Goal: Task Accomplishment & Management: Manage account settings

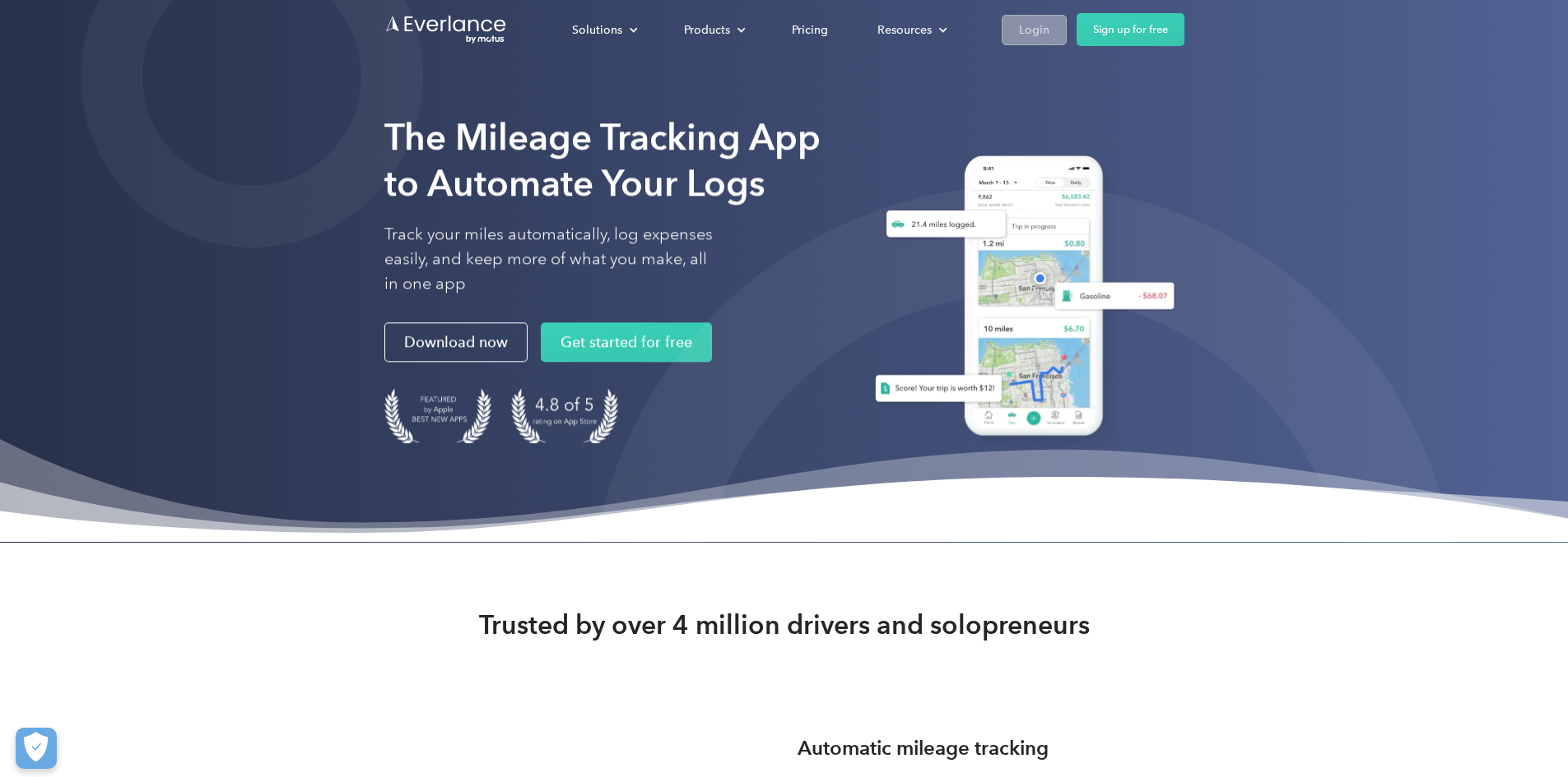
click at [1049, 37] on div "Login" at bounding box center [1034, 29] width 31 height 20
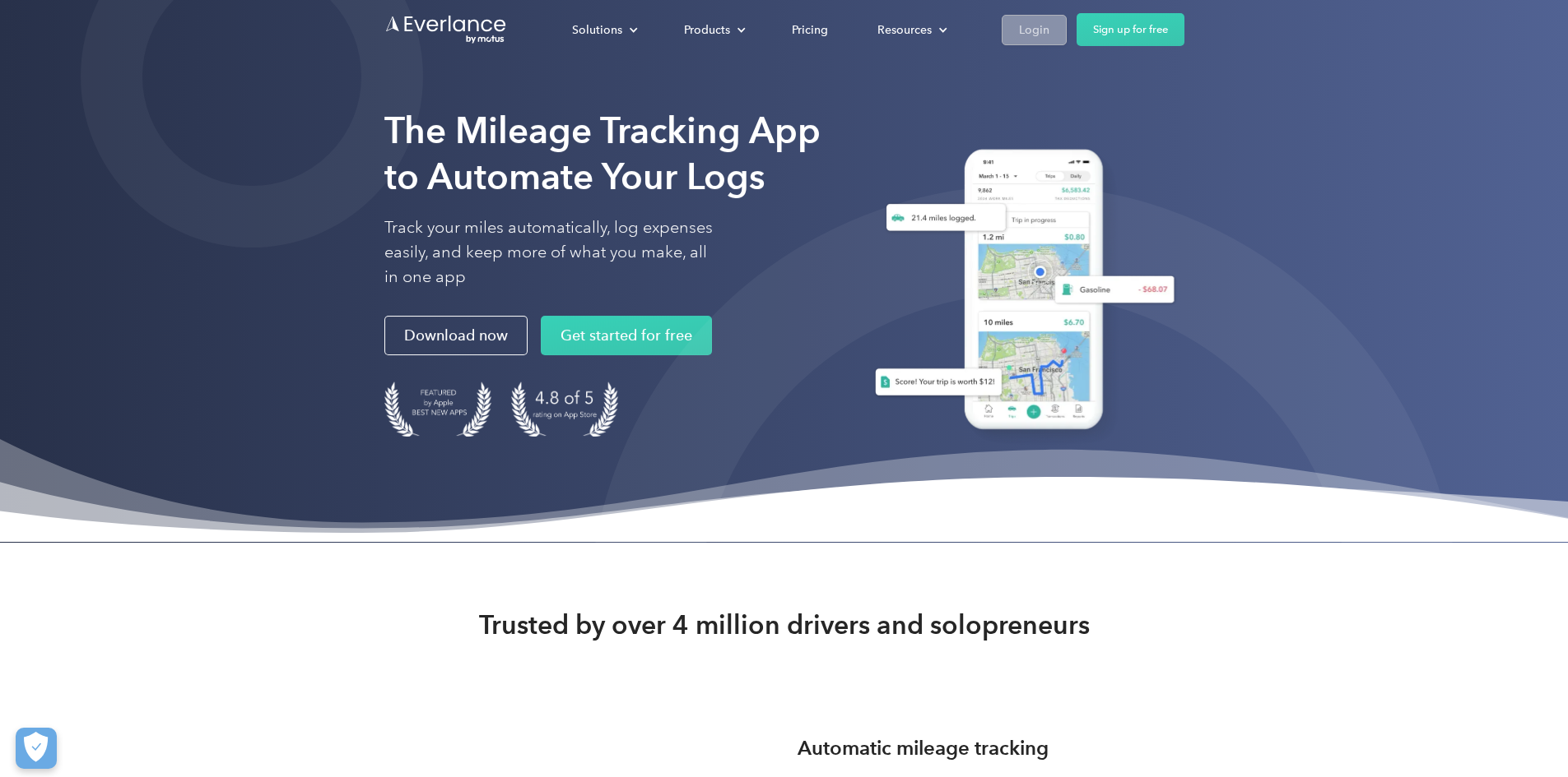
click at [1049, 22] on div "Login" at bounding box center [1034, 29] width 31 height 20
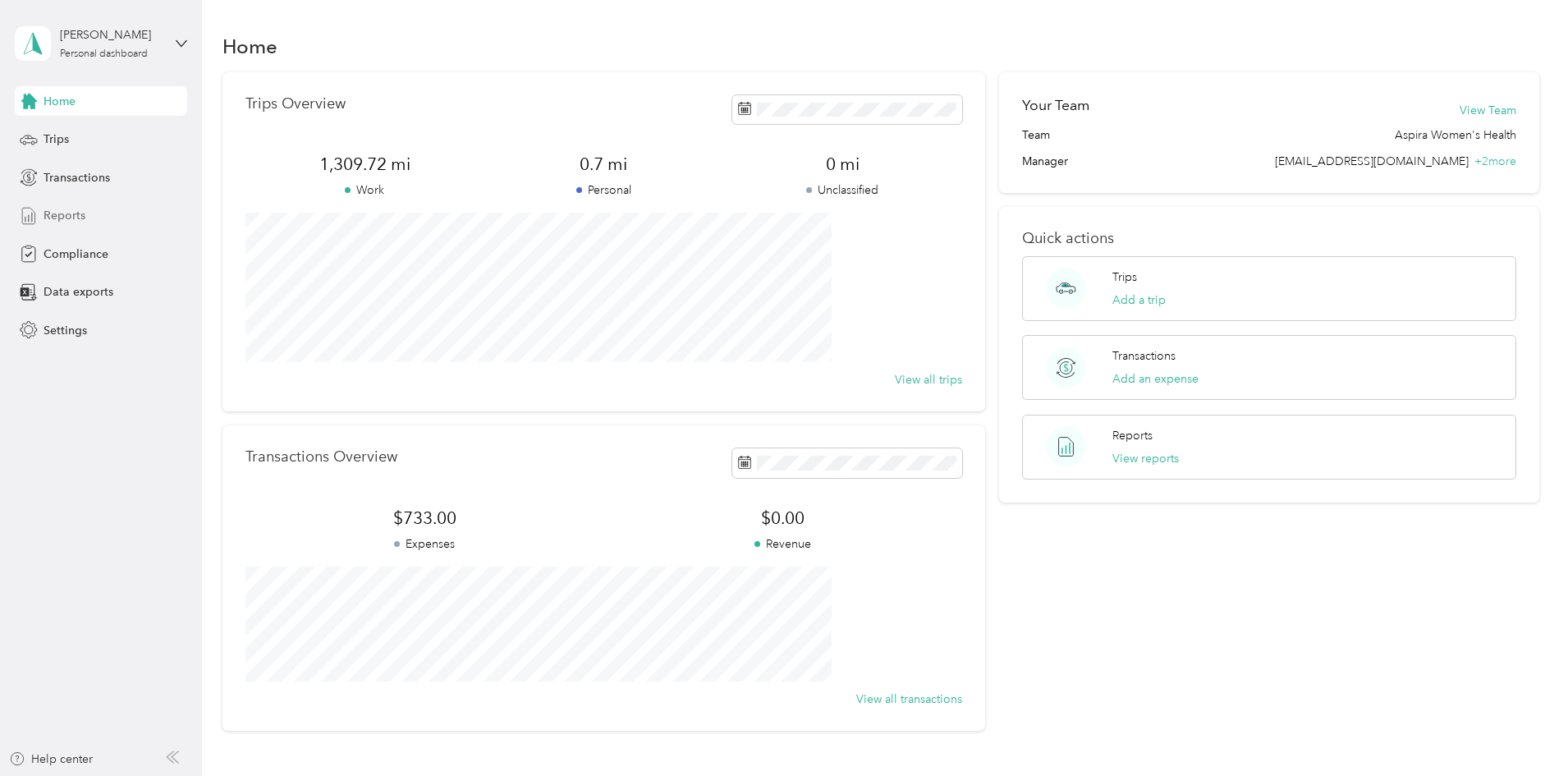
click at [55, 205] on div "Reports" at bounding box center [101, 216] width 173 height 30
